Goal: Task Accomplishment & Management: Manage account settings

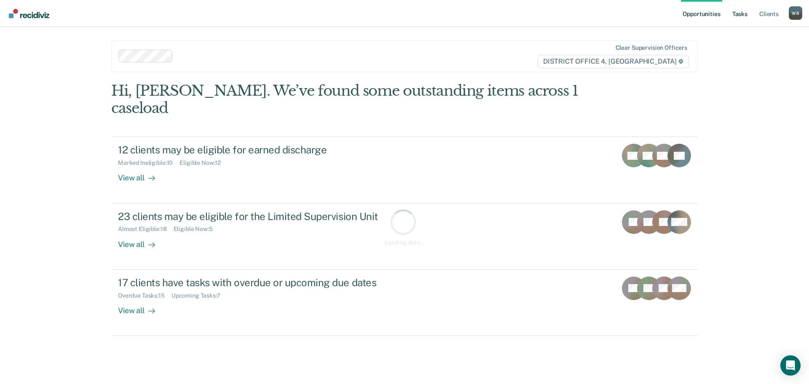
click at [742, 11] on link "Tasks" at bounding box center [739, 13] width 19 height 27
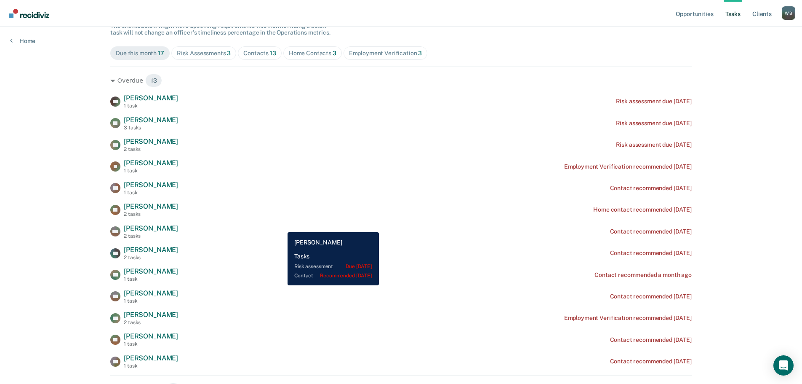
scroll to position [84, 0]
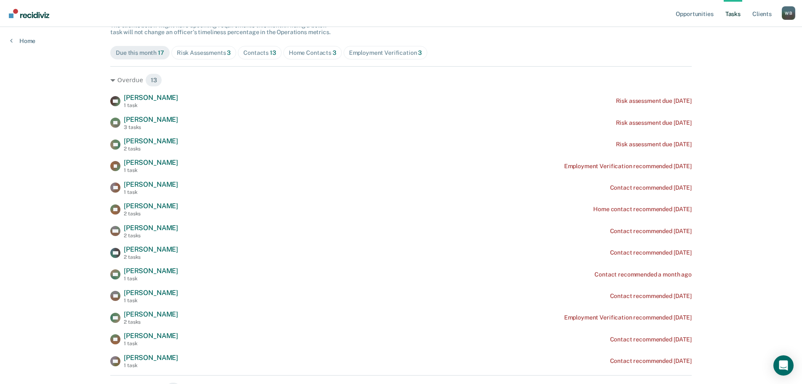
click at [245, 54] on div "Contacts 13" at bounding box center [259, 52] width 33 height 7
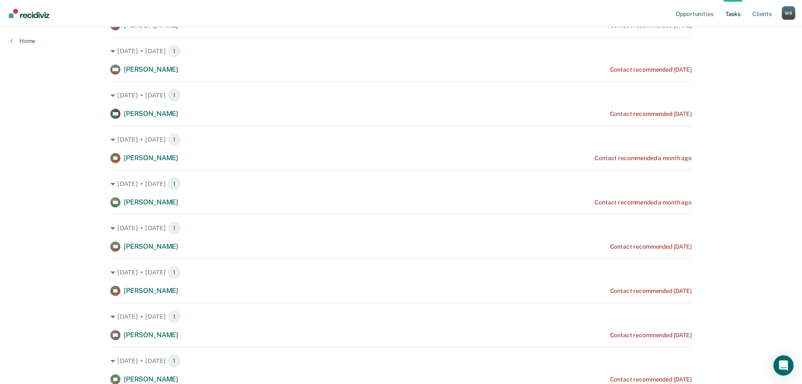
scroll to position [211, 0]
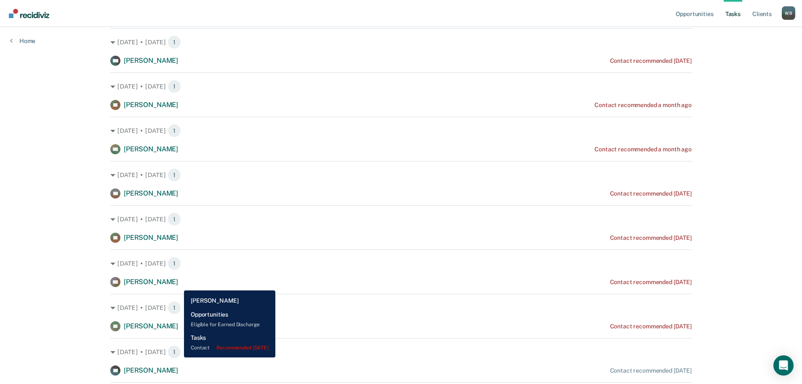
click at [178, 283] on span "[PERSON_NAME]" at bounding box center [151, 282] width 54 height 8
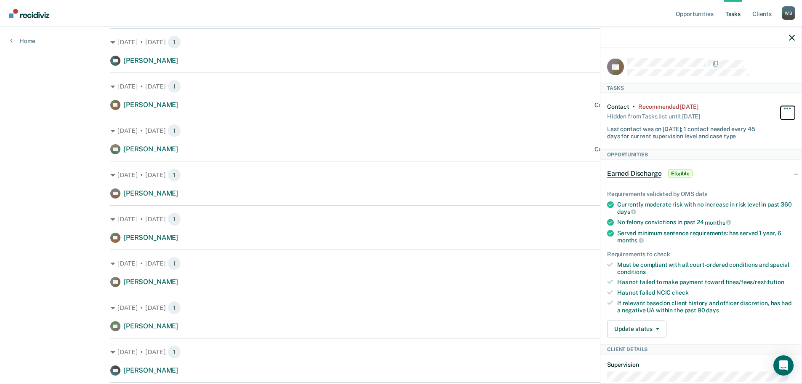
click at [784, 108] on span "button" at bounding box center [785, 108] width 2 height 2
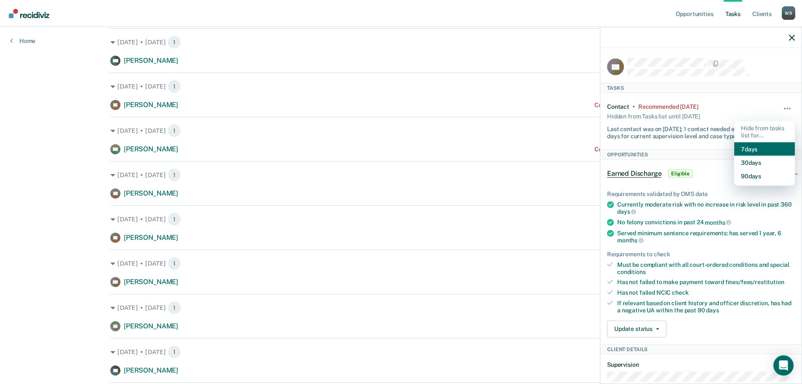
click at [748, 149] on button "7 days" at bounding box center [764, 148] width 61 height 13
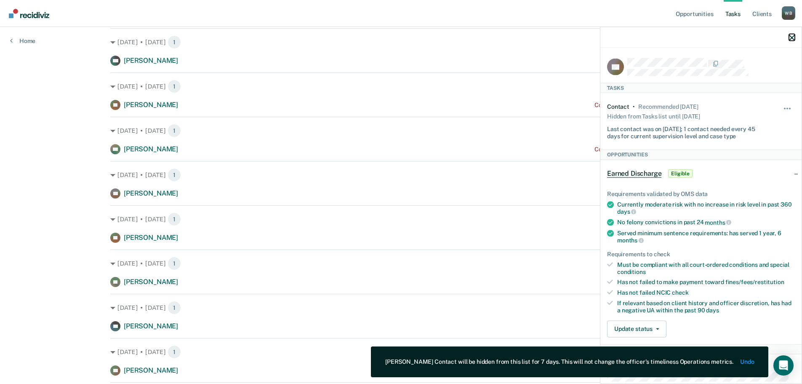
click at [790, 39] on icon "button" at bounding box center [792, 38] width 6 height 6
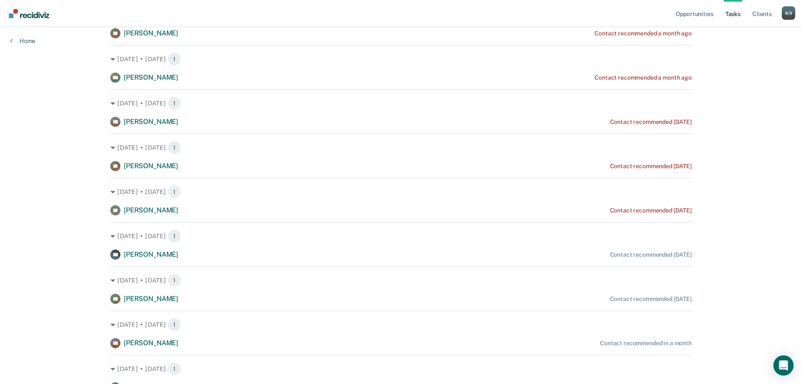
scroll to position [324, 0]
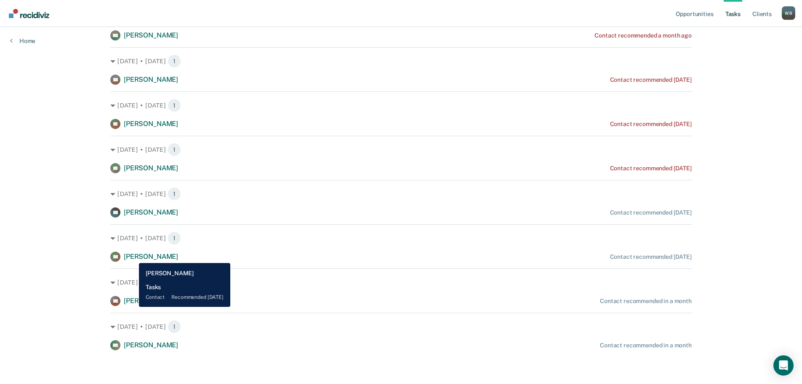
click at [133, 256] on span "[PERSON_NAME]" at bounding box center [151, 256] width 54 height 8
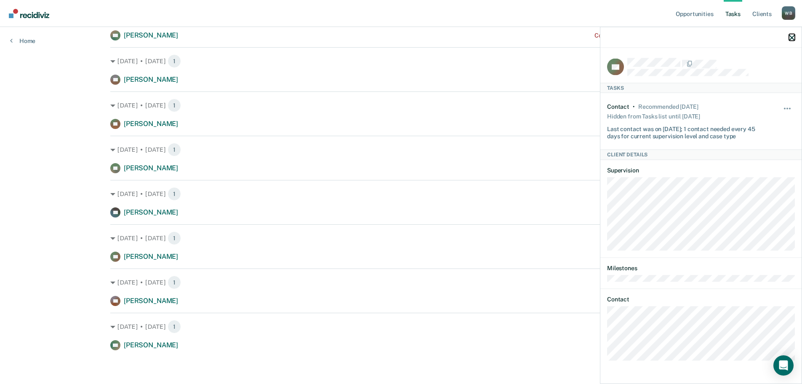
click at [790, 37] on icon "button" at bounding box center [792, 38] width 6 height 6
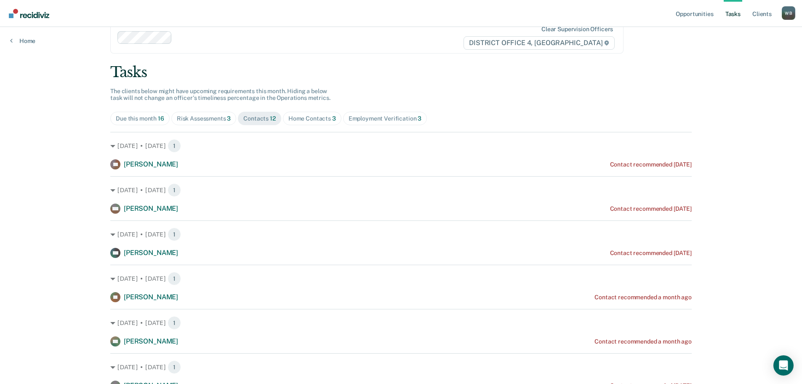
scroll to position [0, 0]
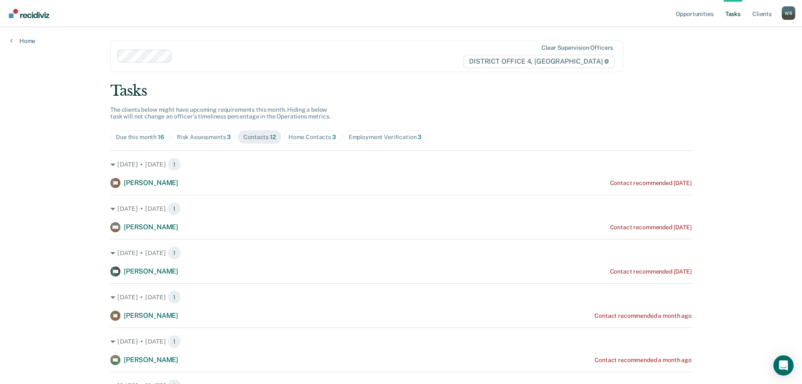
click at [309, 144] on span "Home Contacts 3" at bounding box center [312, 136] width 59 height 13
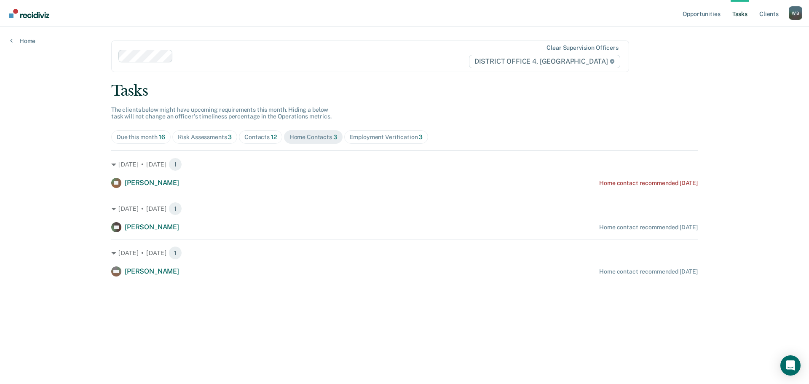
click at [366, 136] on div "Employment Verification 3" at bounding box center [386, 136] width 73 height 7
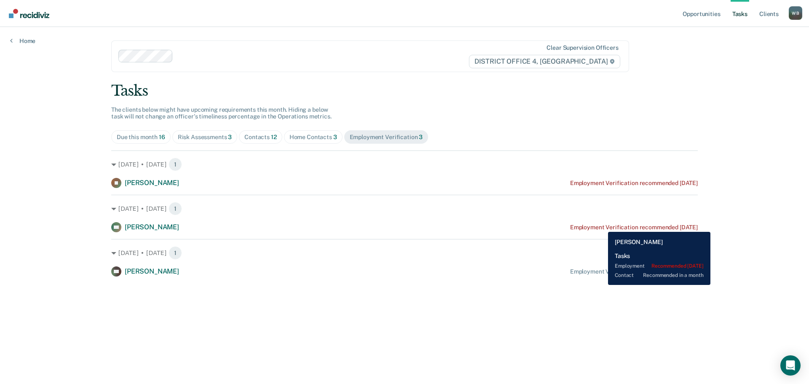
click at [601, 225] on div "Employment Verification recommended [DATE]" at bounding box center [634, 227] width 128 height 7
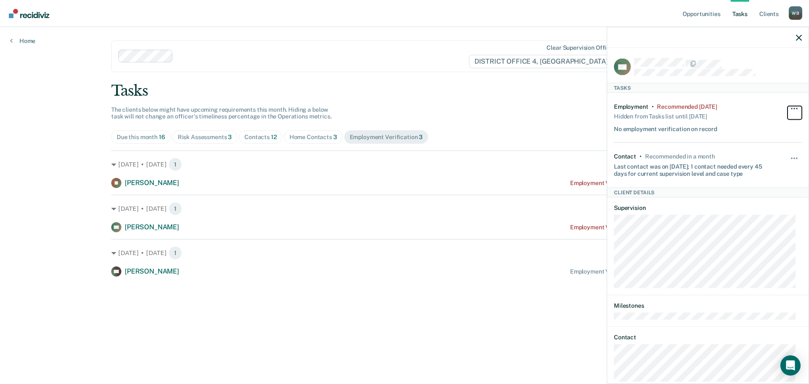
click at [788, 108] on button "button" at bounding box center [794, 112] width 14 height 13
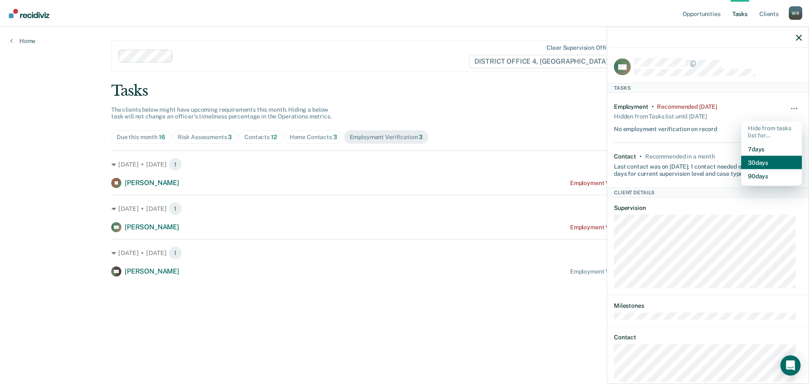
click at [768, 162] on button "30 days" at bounding box center [771, 161] width 61 height 13
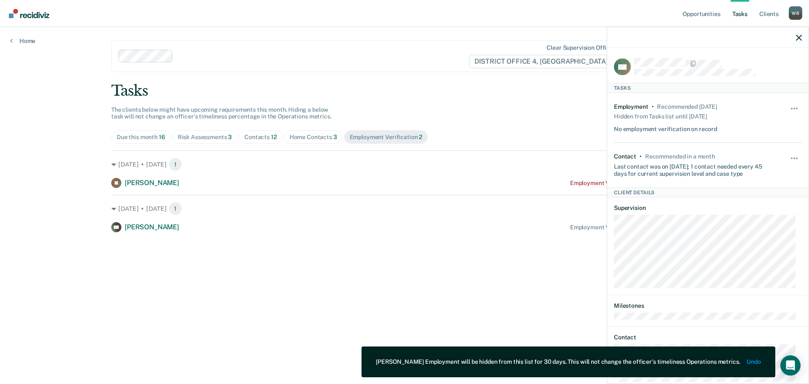
click at [798, 33] on div at bounding box center [707, 37] width 201 height 21
click at [794, 39] on div at bounding box center [707, 37] width 201 height 21
click at [798, 37] on icon "button" at bounding box center [798, 38] width 6 height 6
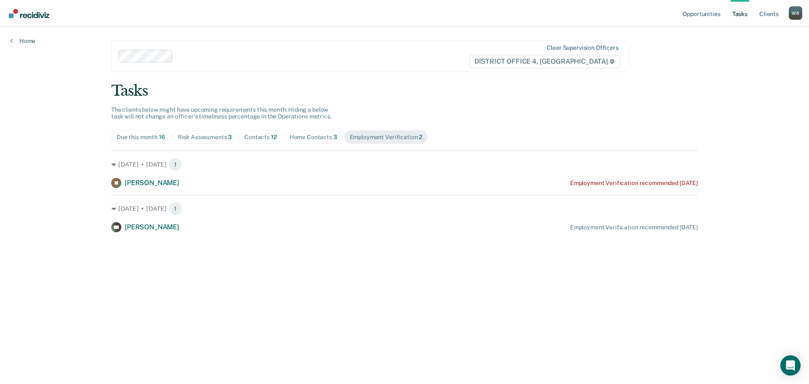
click at [260, 138] on div "Contacts 12" at bounding box center [260, 136] width 32 height 7
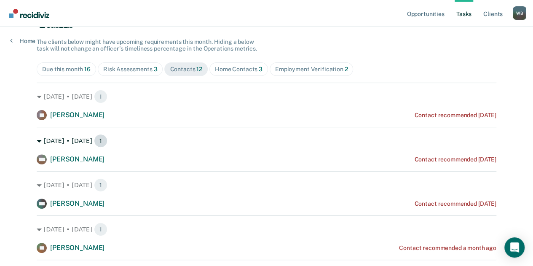
scroll to position [71, 0]
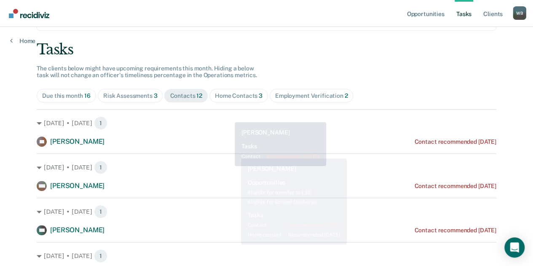
scroll to position [29, 0]
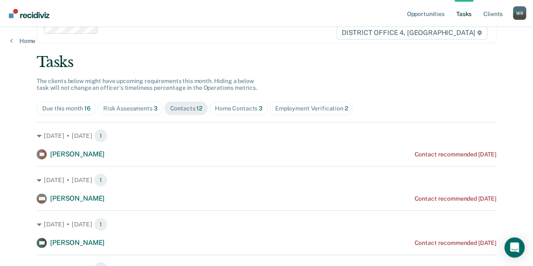
click at [240, 109] on div "Home Contacts 3" at bounding box center [239, 108] width 48 height 7
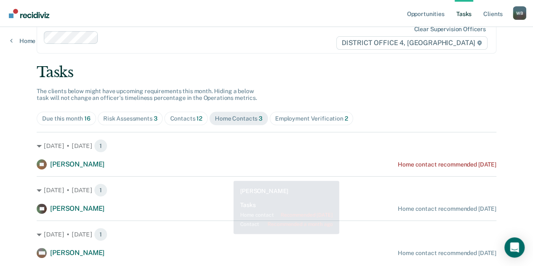
scroll to position [0, 0]
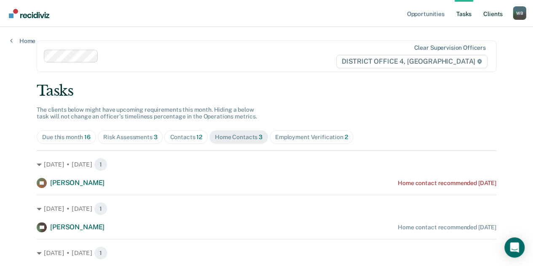
click at [489, 16] on link "Client s" at bounding box center [492, 13] width 23 height 27
